Goal: Navigation & Orientation: Find specific page/section

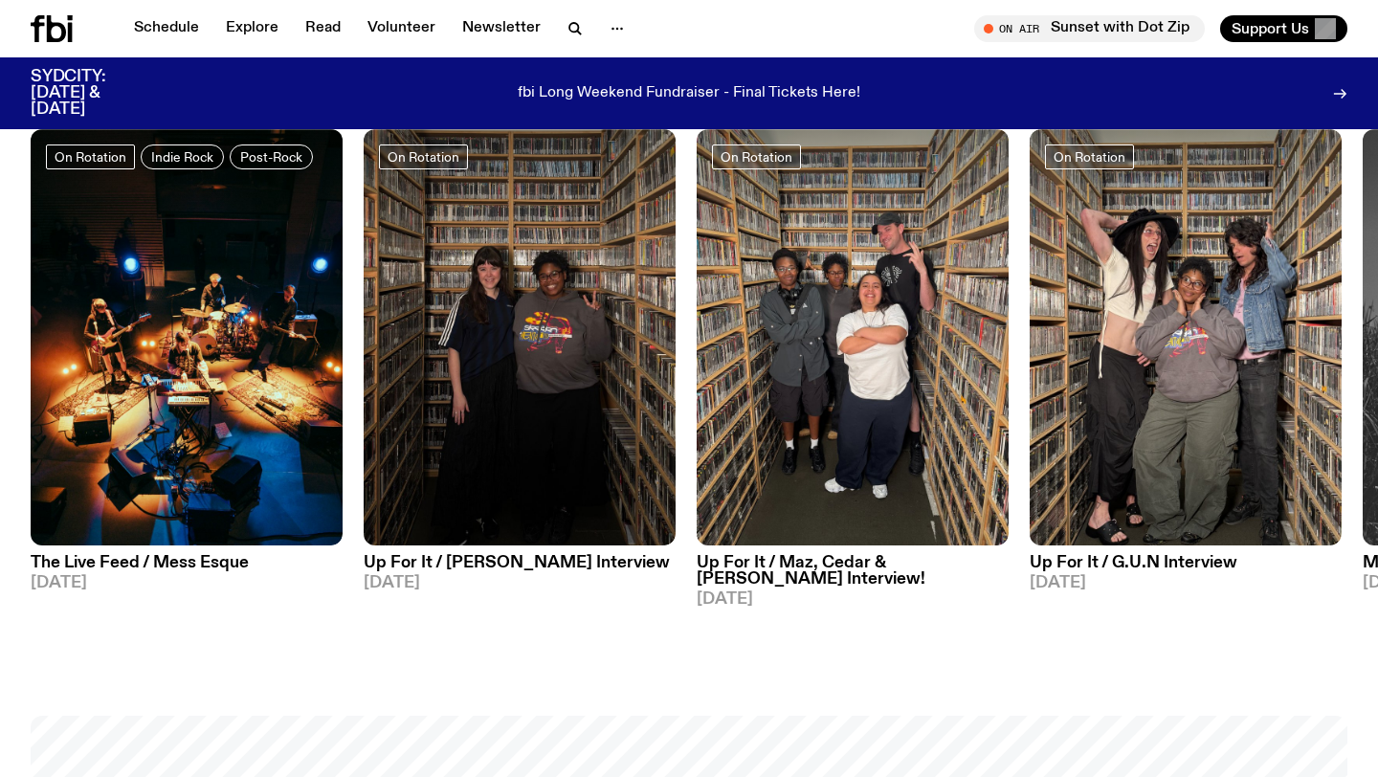
scroll to position [1005, 0]
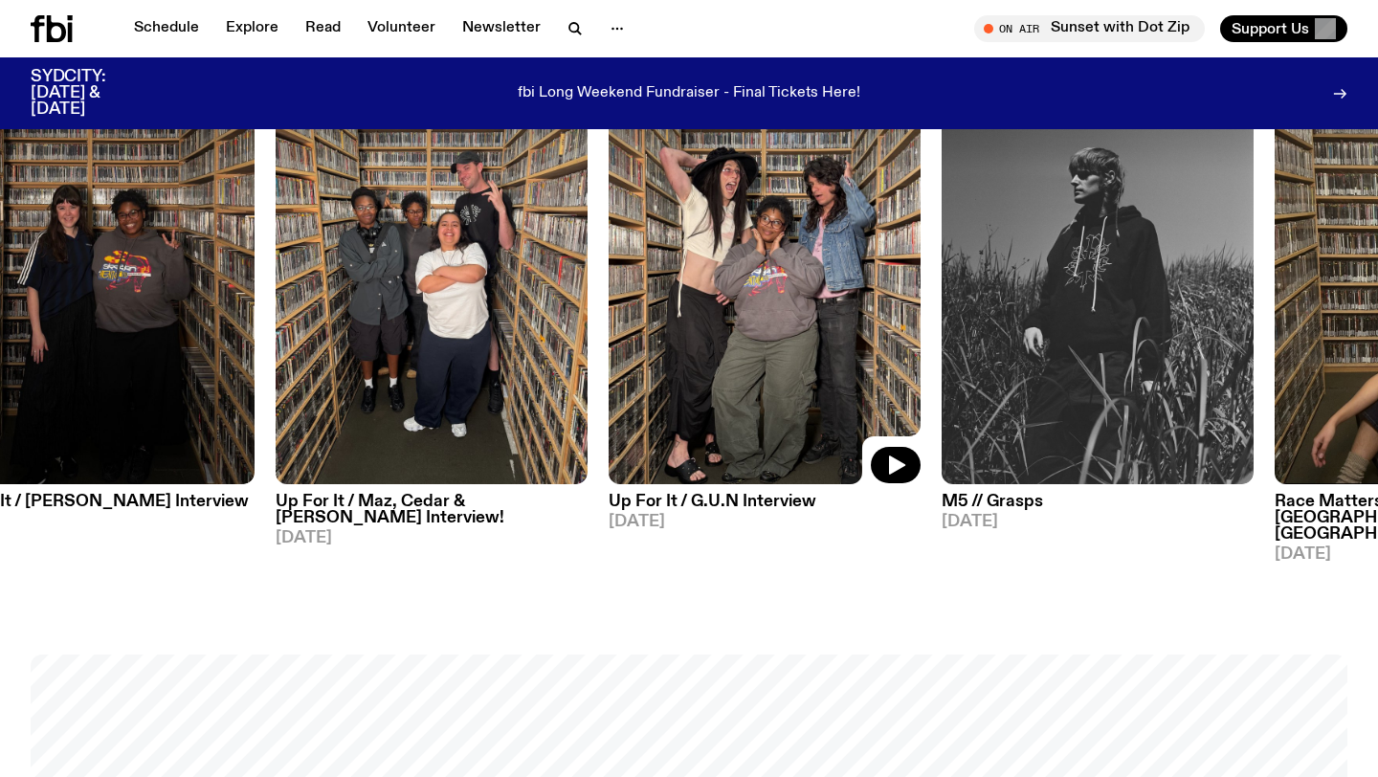
drag, startPoint x: 1149, startPoint y: 342, endPoint x: 683, endPoint y: 422, distance: 473.0
click at [684, 419] on img at bounding box center [765, 276] width 312 height 416
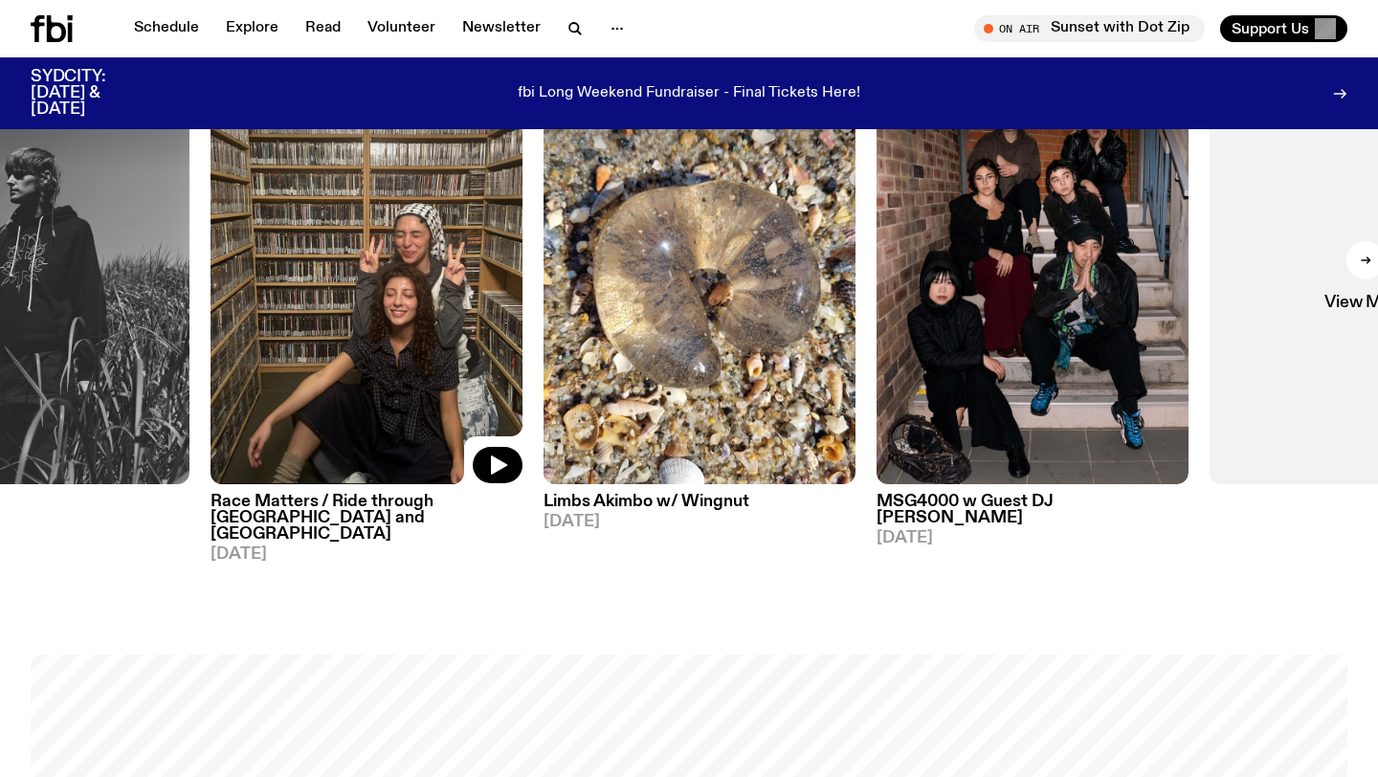
drag, startPoint x: 1171, startPoint y: 353, endPoint x: 350, endPoint y: 358, distance: 820.3
click at [350, 358] on img at bounding box center [367, 276] width 312 height 416
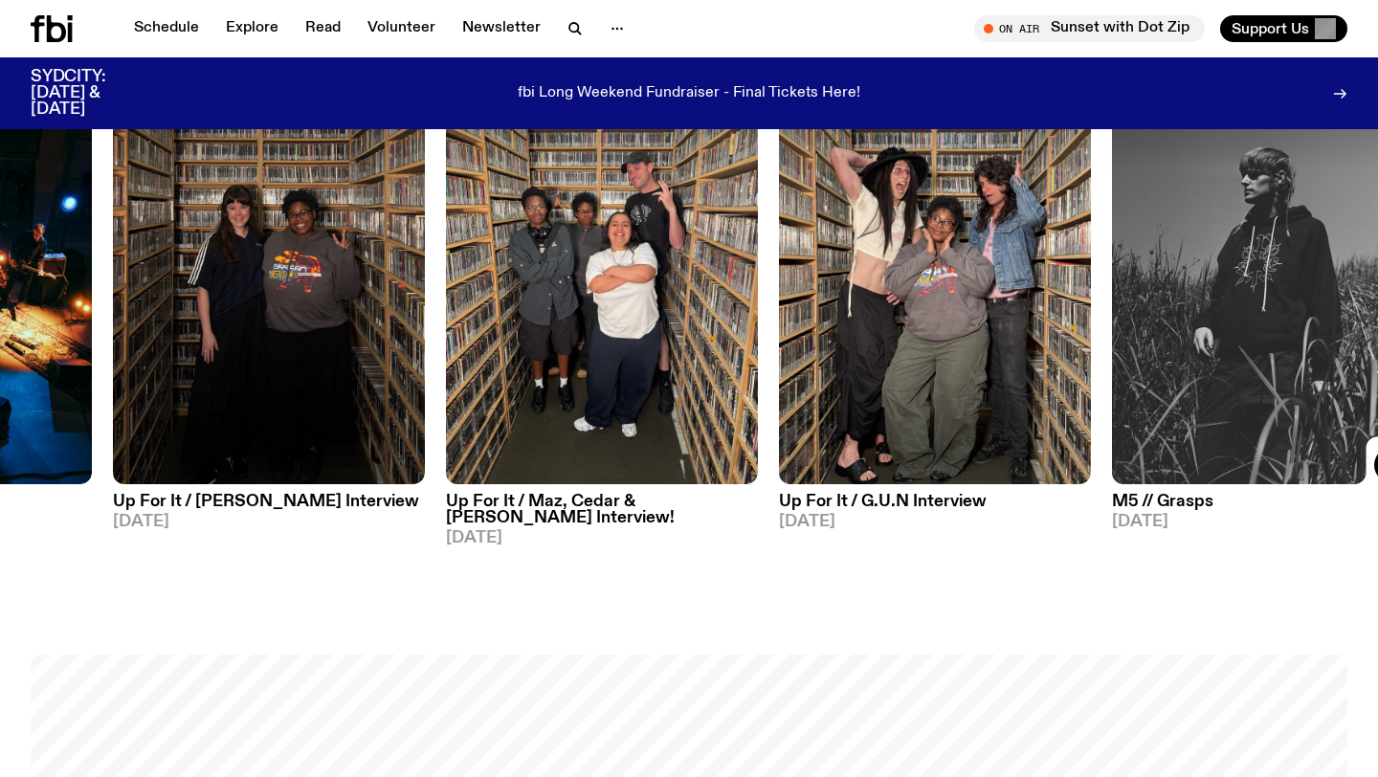
drag, startPoint x: 254, startPoint y: 344, endPoint x: 1370, endPoint y: 516, distance: 1129.2
click at [1377, 514] on div "DJ Mix M5 // Grasps [DATE]" at bounding box center [1268, 299] width 312 height 462
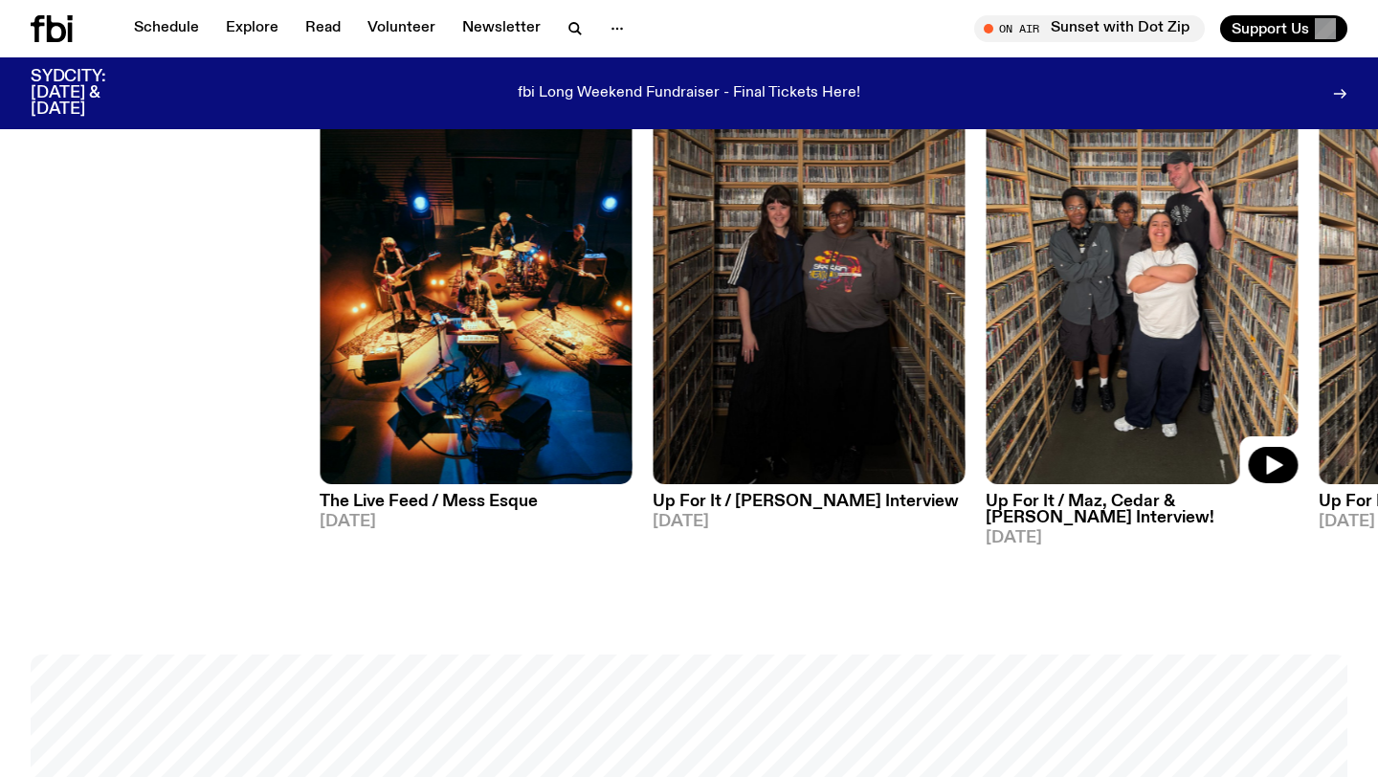
drag, startPoint x: 298, startPoint y: 372, endPoint x: 1103, endPoint y: 426, distance: 806.7
click at [1103, 426] on div "On Rotation Indie Rock Post-Rock The Live Feed / Mess Esque [DATE] On Rotation …" at bounding box center [689, 315] width 1317 height 495
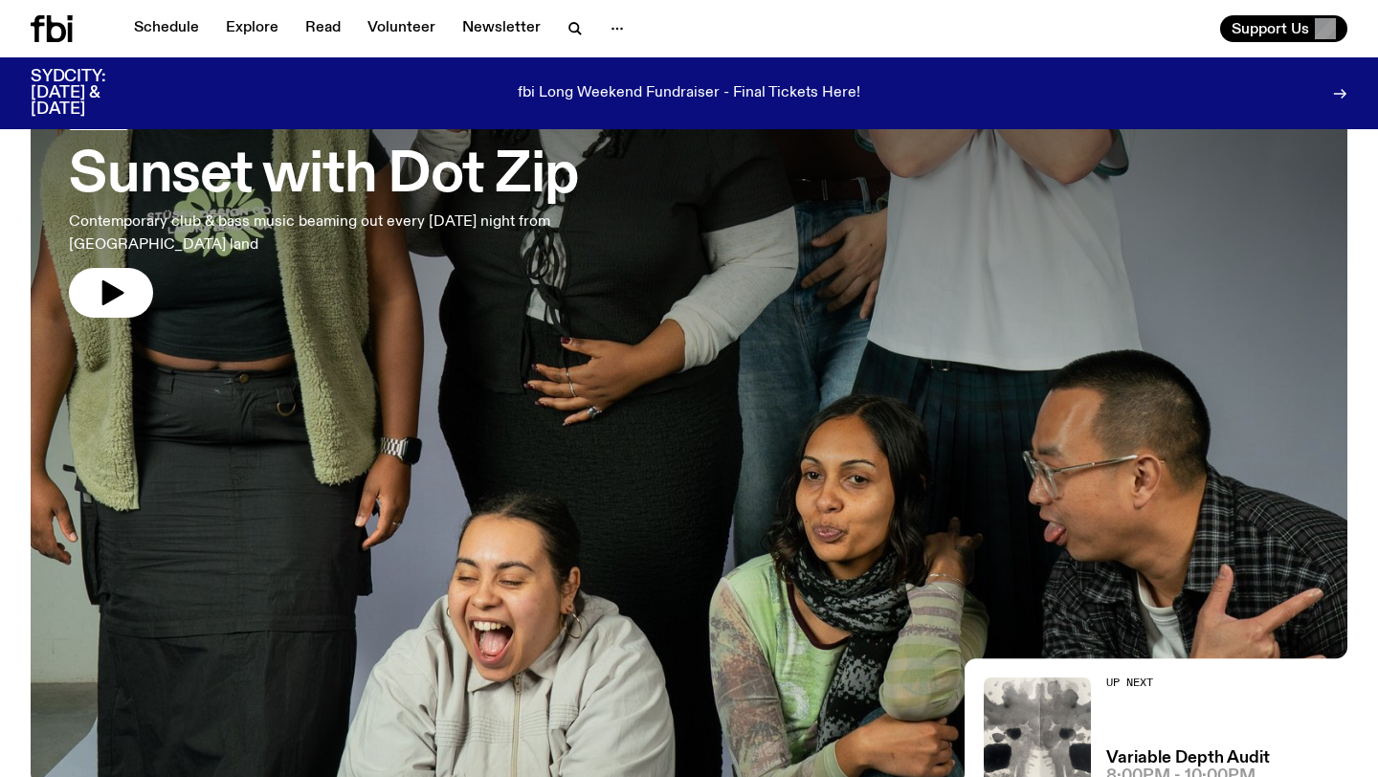
scroll to position [0, 0]
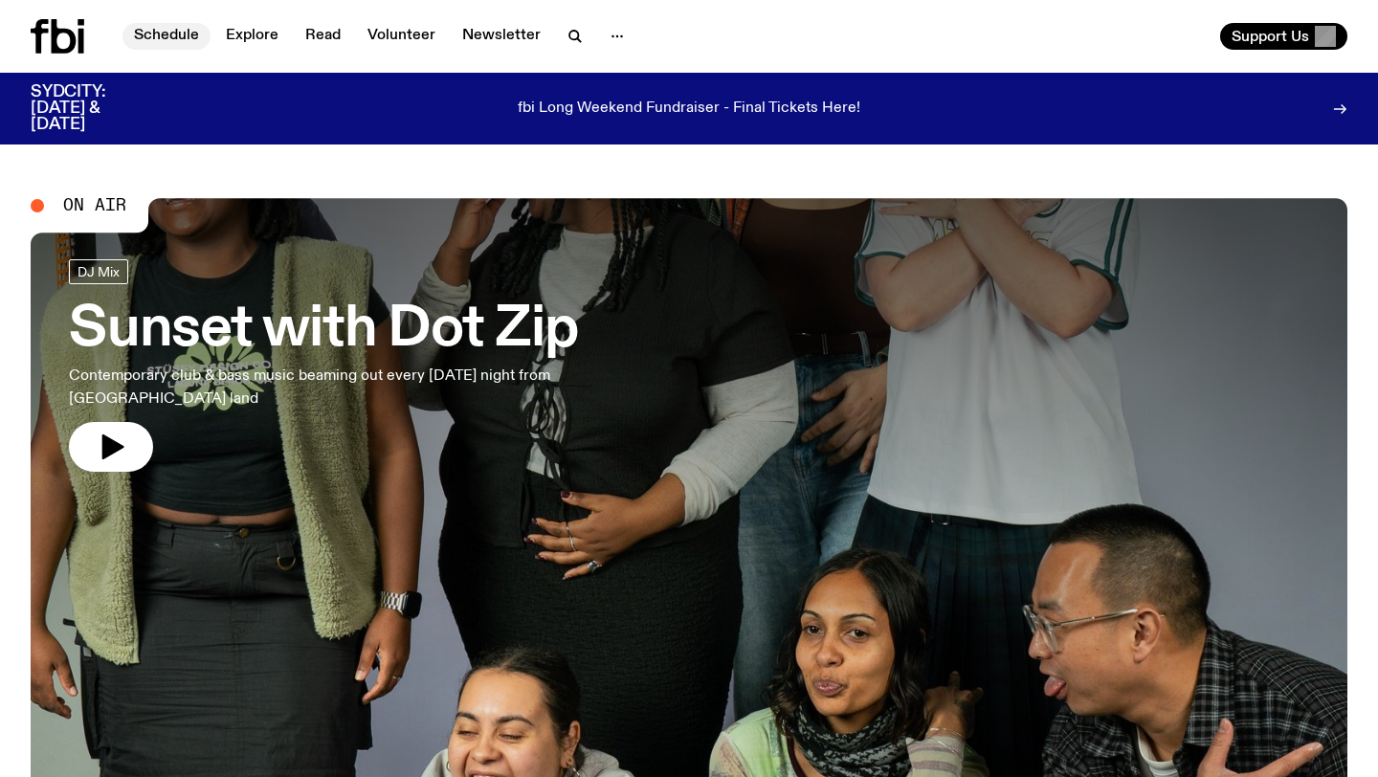
click at [178, 41] on link "Schedule" at bounding box center [167, 36] width 88 height 27
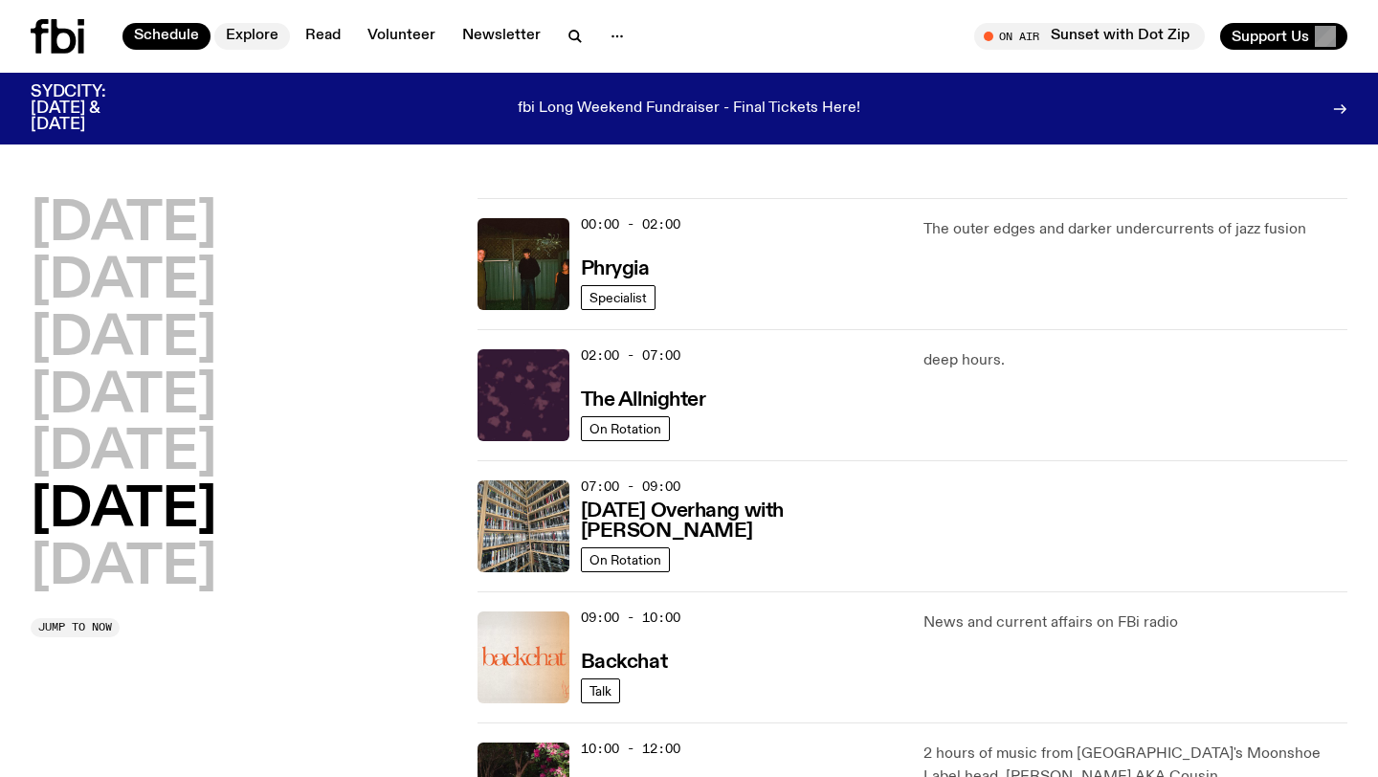
click at [278, 38] on link "Explore" at bounding box center [252, 36] width 76 height 27
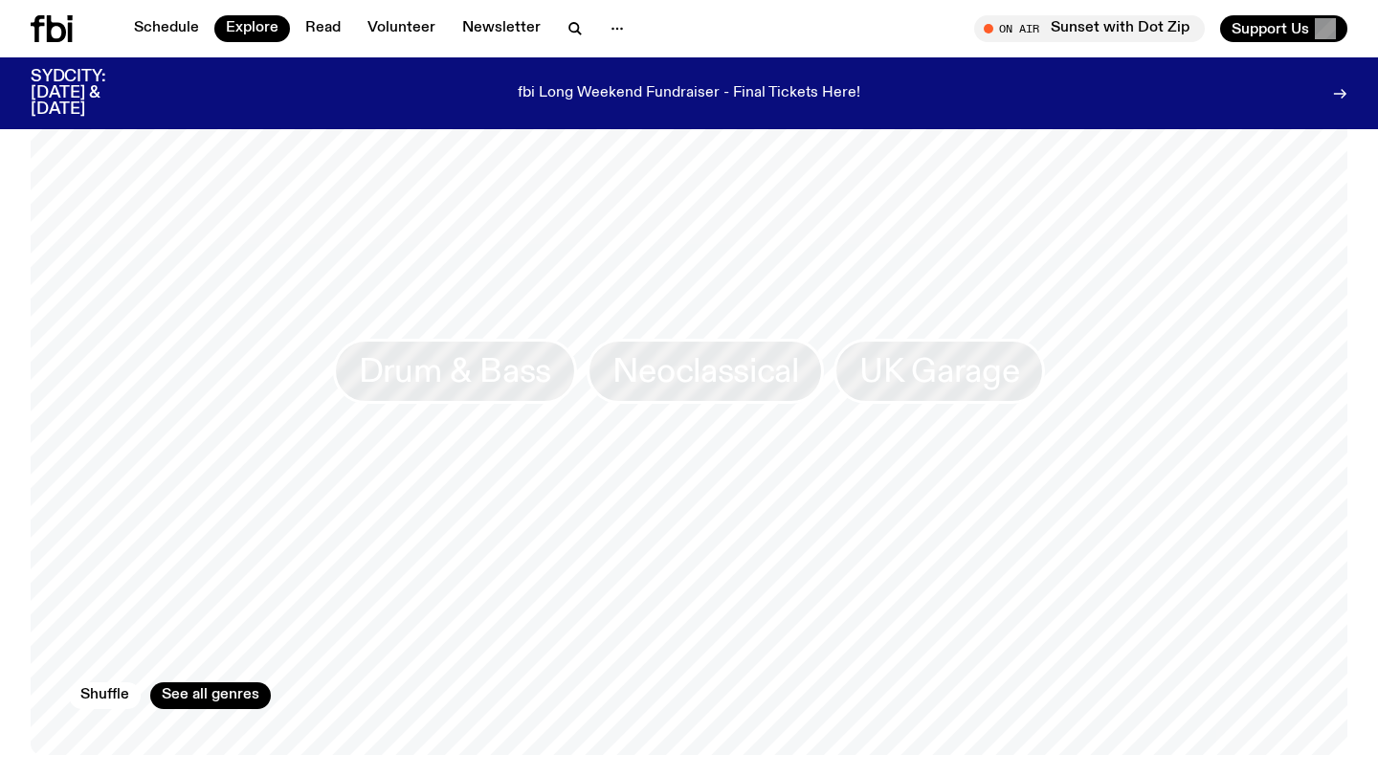
scroll to position [2975, 0]
